Goal: Information Seeking & Learning: Check status

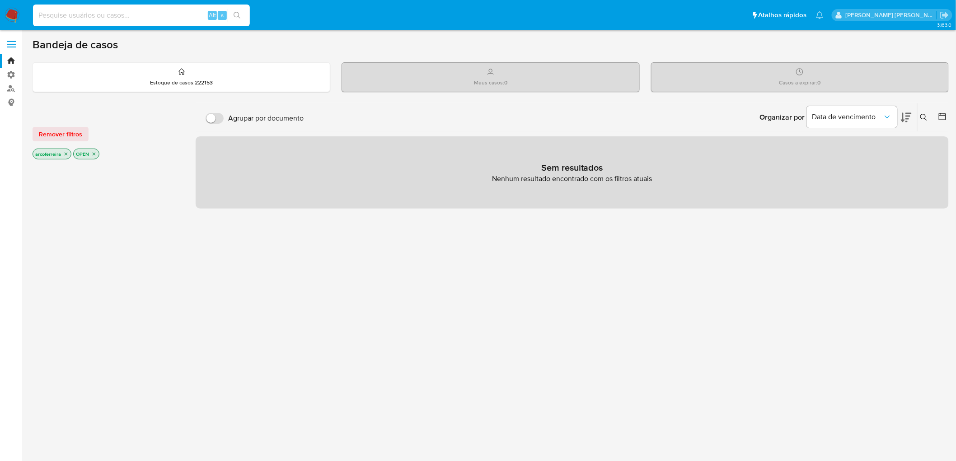
click at [143, 14] on input at bounding box center [141, 15] width 217 height 12
paste input "1166742427"
type input "1166742427"
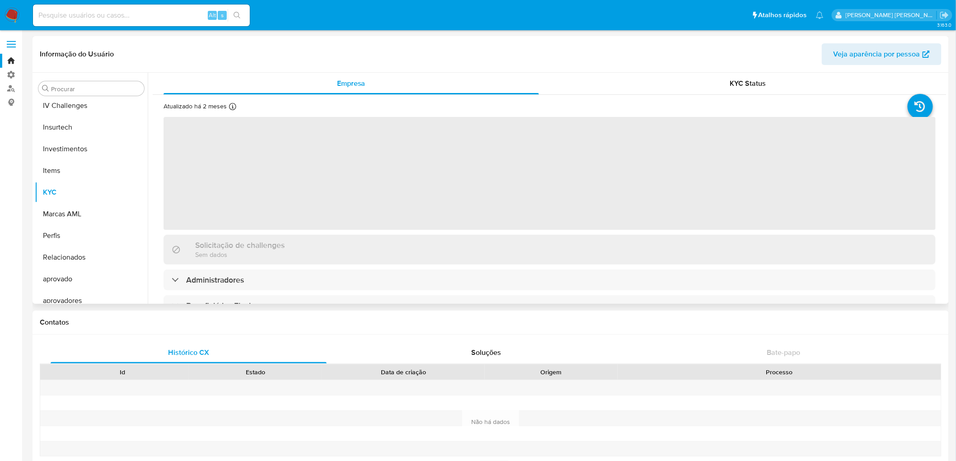
scroll to position [403, 0]
select select "10"
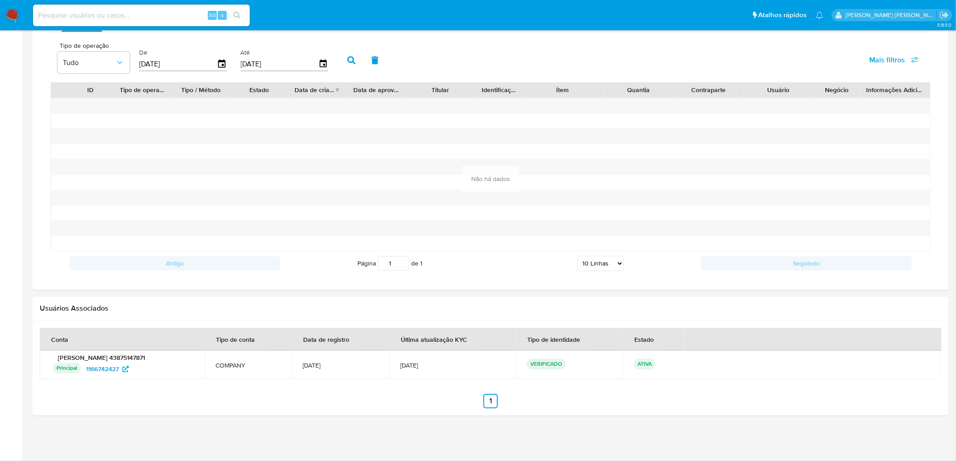
scroll to position [480, 0]
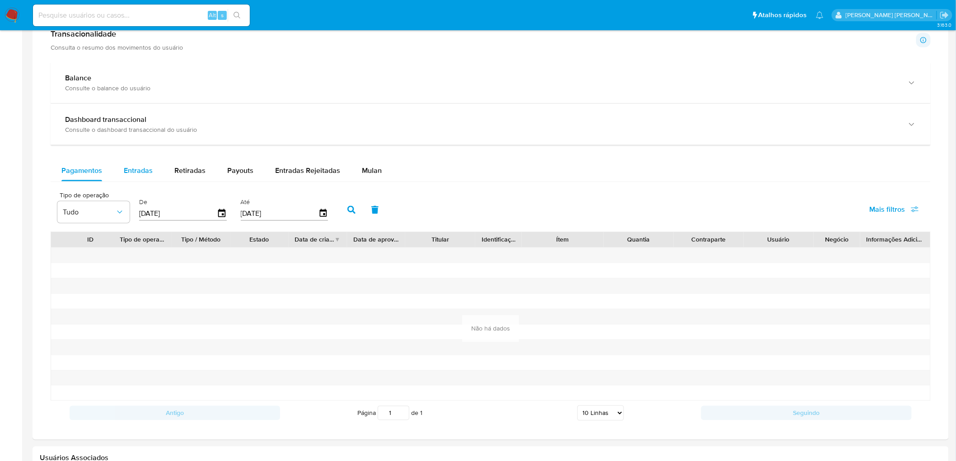
click at [141, 169] on span "Entradas" at bounding box center [138, 170] width 29 height 10
select select "10"
click at [237, 169] on span "Payouts" at bounding box center [240, 170] width 26 height 10
select select "10"
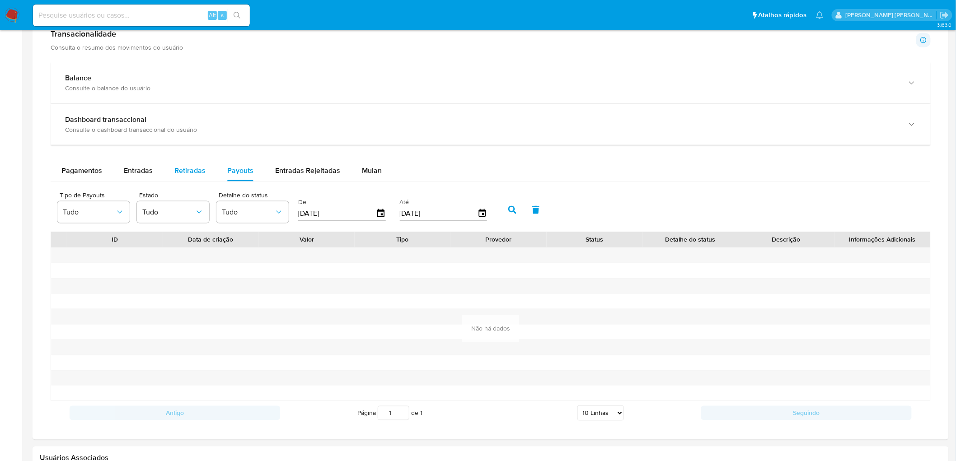
click at [182, 176] on span "Retiradas" at bounding box center [189, 170] width 31 height 10
select select "10"
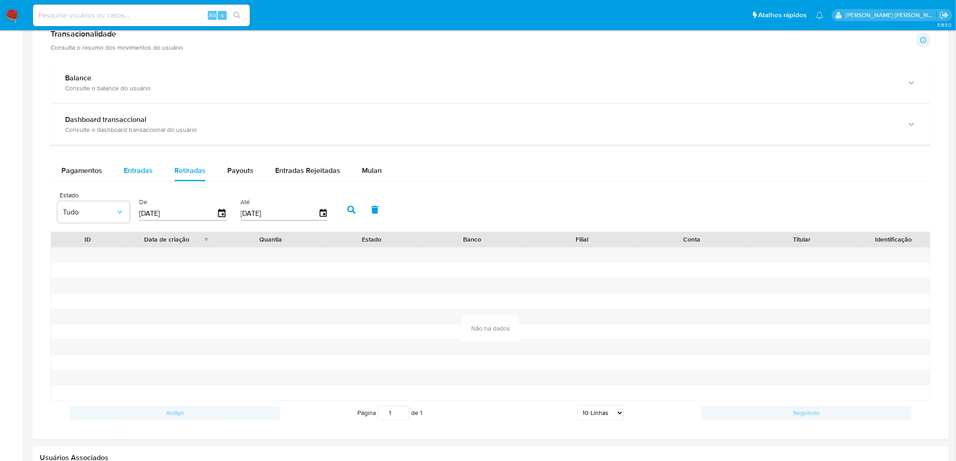
click at [128, 171] on span "Entradas" at bounding box center [138, 170] width 29 height 10
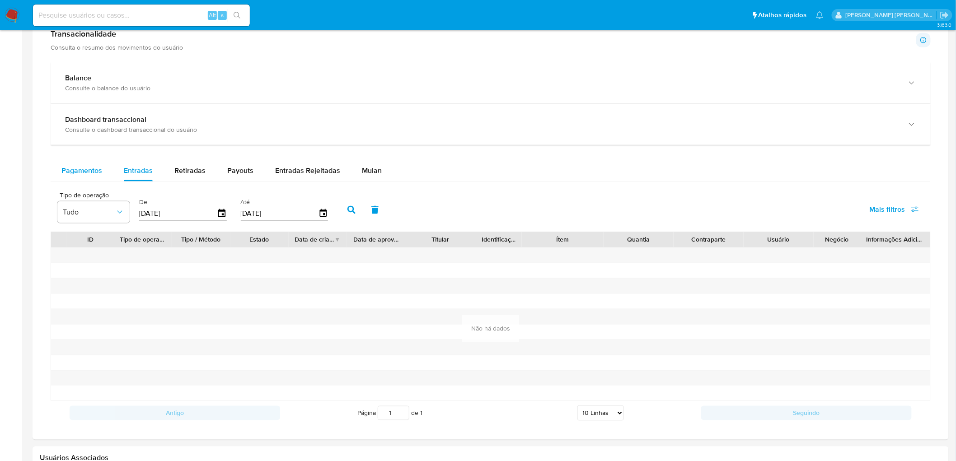
click at [97, 171] on span "Pagamentos" at bounding box center [81, 170] width 41 height 10
click at [87, 175] on span "Pagamentos" at bounding box center [81, 170] width 41 height 10
click at [288, 179] on div "Entradas Rejeitadas" at bounding box center [307, 171] width 65 height 22
select select "10"
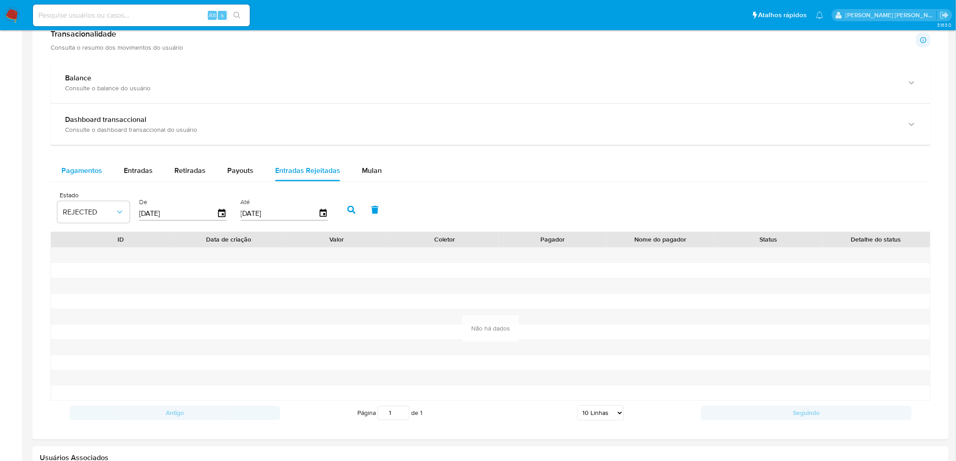
click at [99, 175] on span "Pagamentos" at bounding box center [81, 170] width 41 height 10
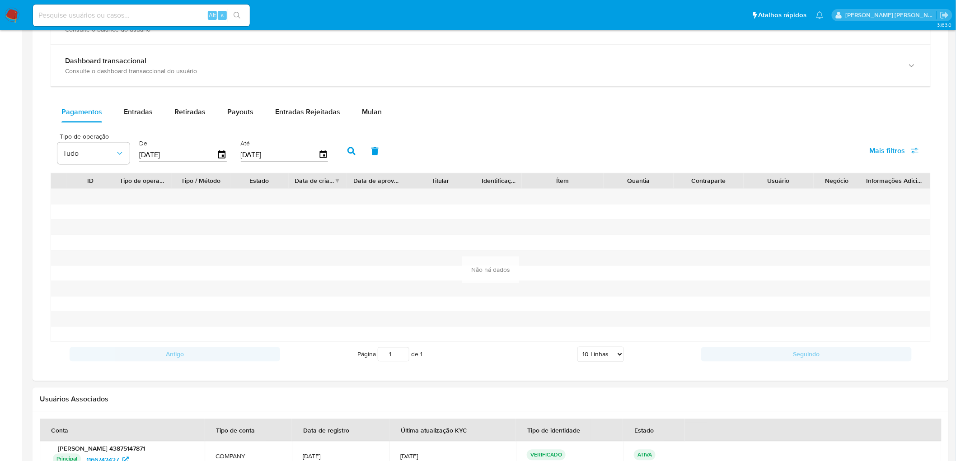
scroll to position [631, 0]
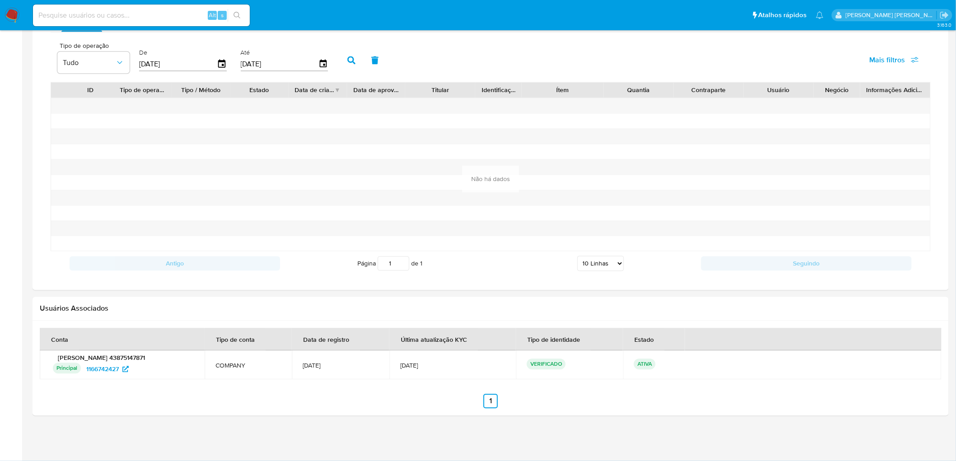
click at [170, 19] on input at bounding box center [141, 15] width 217 height 12
paste input "797798278"
type input "797798278"
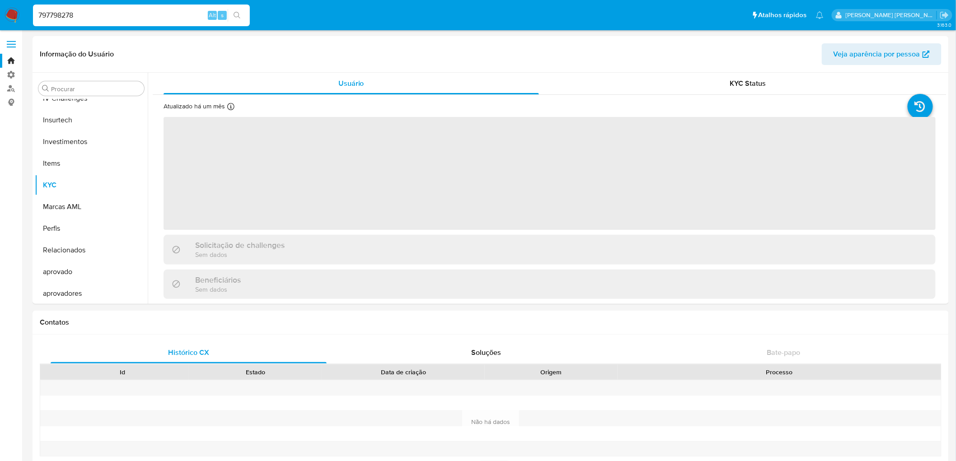
scroll to position [403, 0]
select select "10"
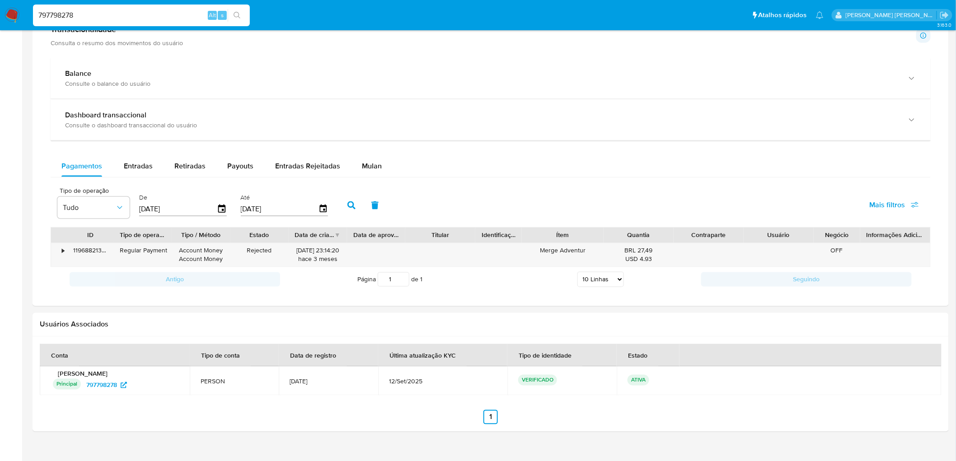
scroll to position [501, 0]
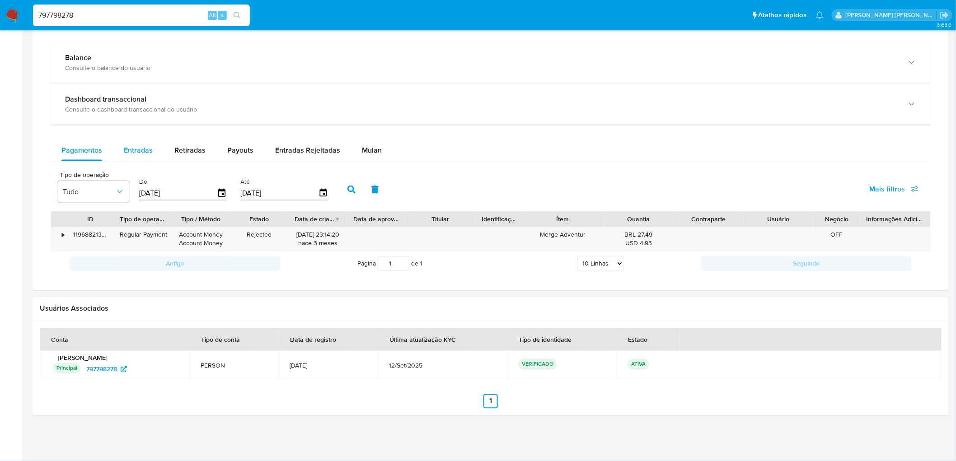
click at [146, 159] on div "Entradas" at bounding box center [138, 151] width 29 height 22
select select "10"
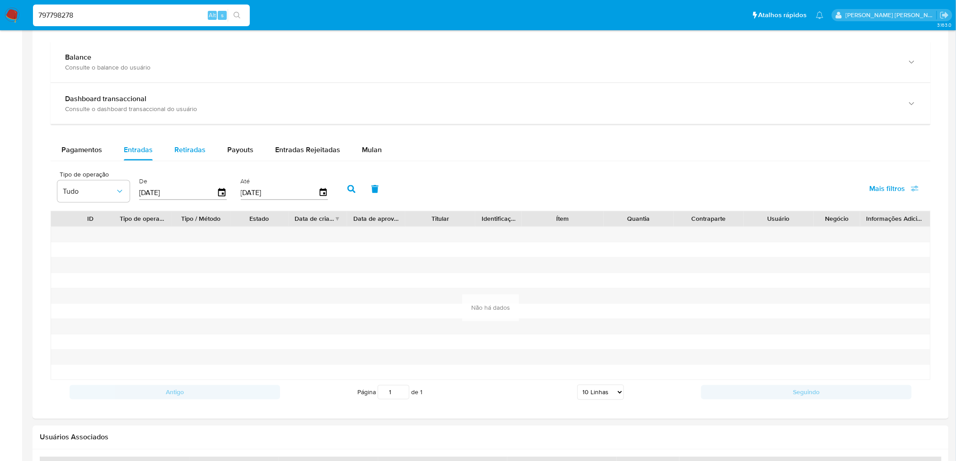
click at [192, 155] on span "Retiradas" at bounding box center [189, 150] width 31 height 10
select select "10"
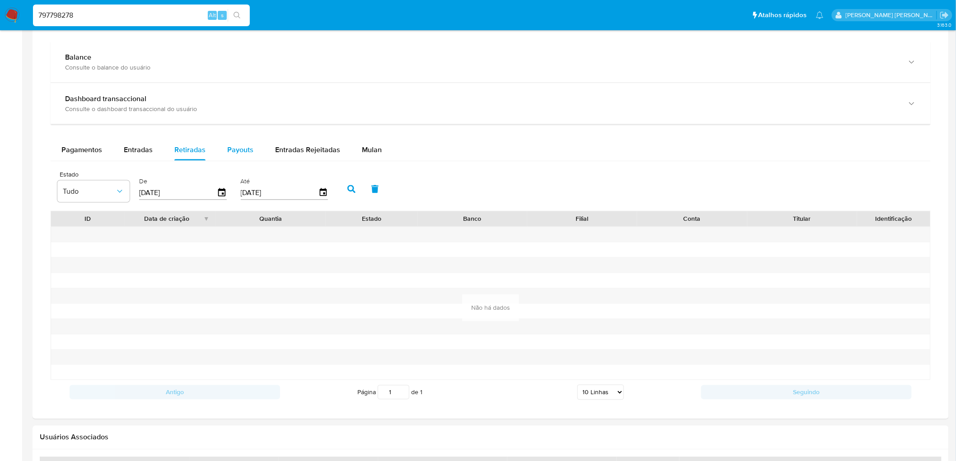
click at [229, 152] on span "Payouts" at bounding box center [240, 150] width 26 height 10
select select "10"
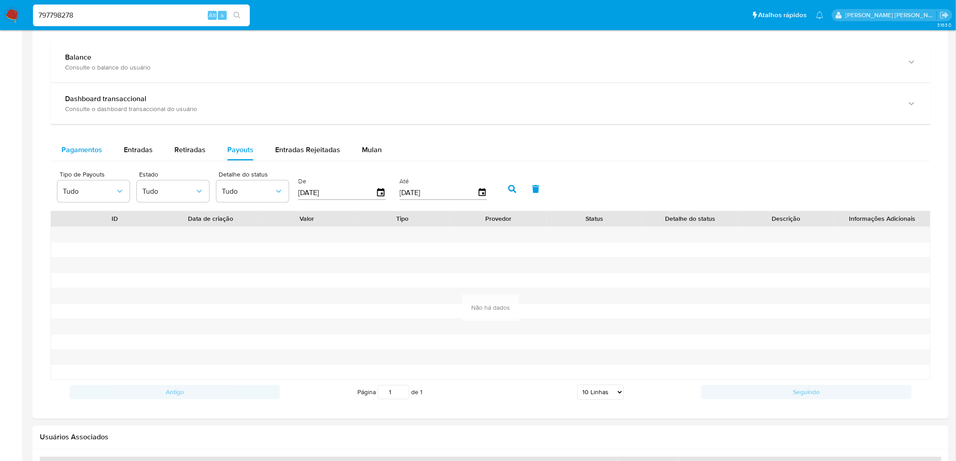
click at [99, 155] on span "Pagamentos" at bounding box center [81, 150] width 41 height 10
